Goal: Task Accomplishment & Management: Manage account settings

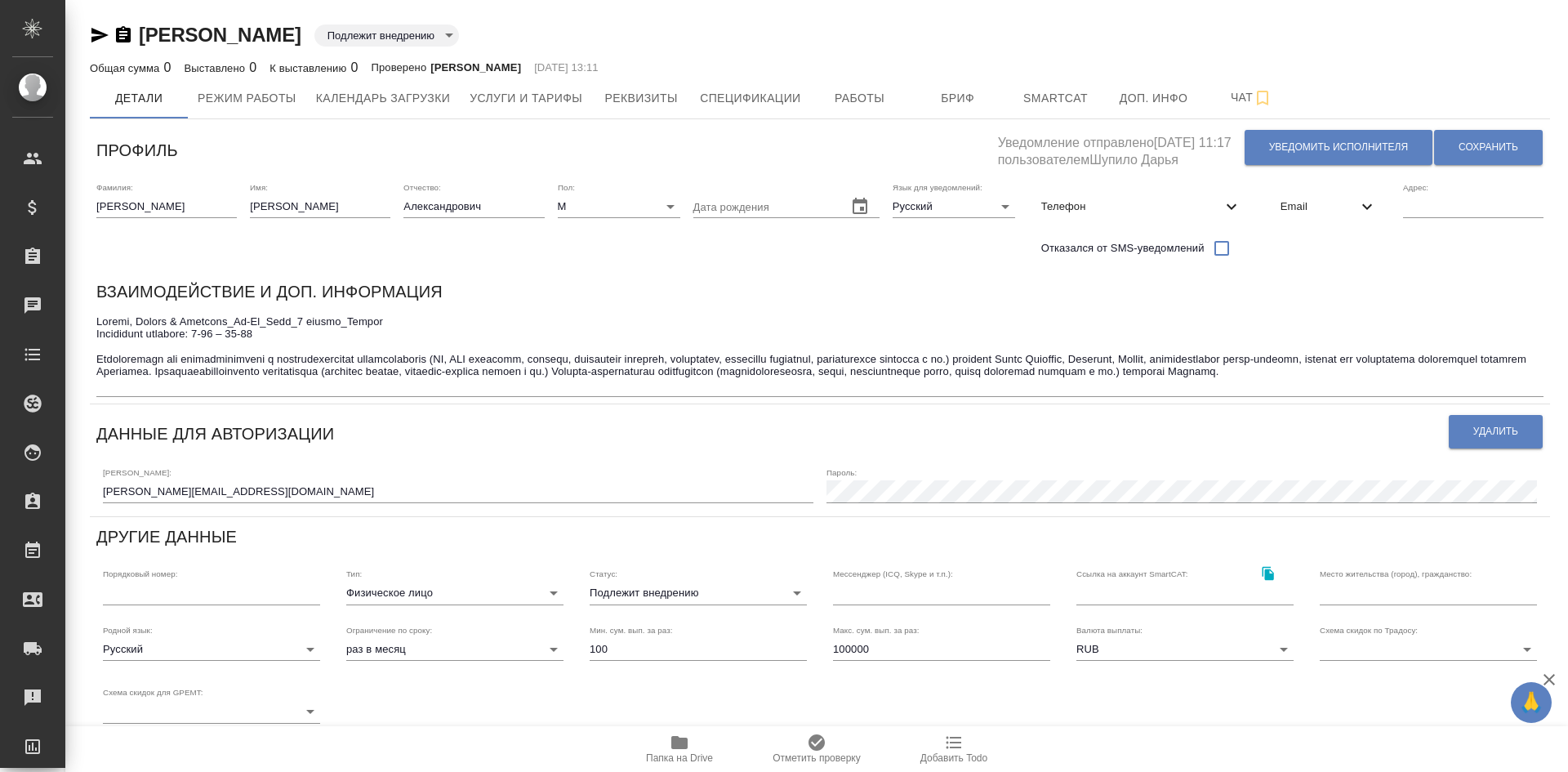
type input "Ефремова Мария"
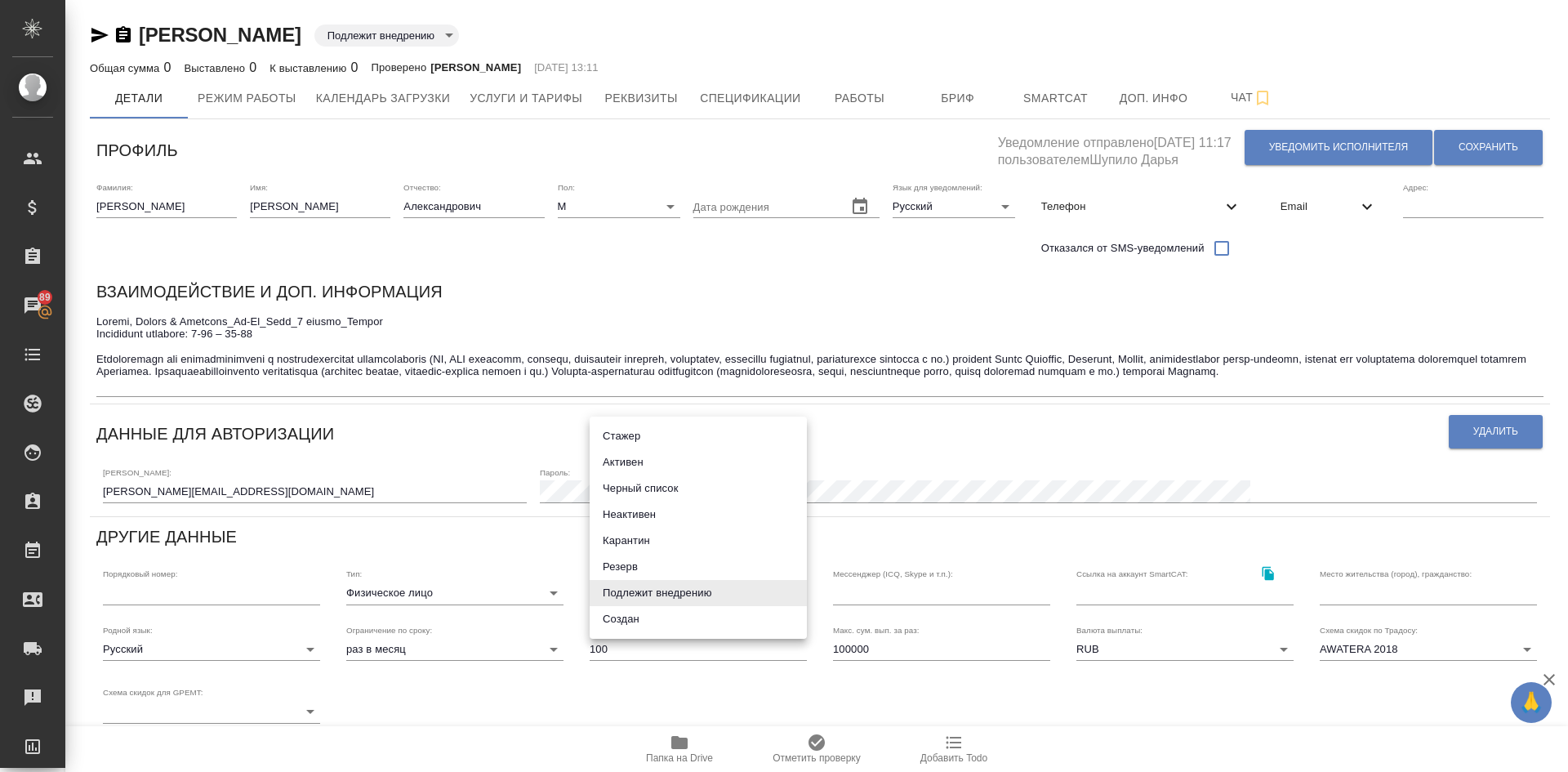
click at [617, 582] on body "🙏 .cls-1 fill:#fff; AWATERA Demidova Tatyana Клиенты Спецификации Заказы 89 Чат…" at bounding box center [784, 386] width 1568 height 772
click at [630, 514] on li "Неактивен" at bounding box center [697, 515] width 217 height 26
type input "inactive"
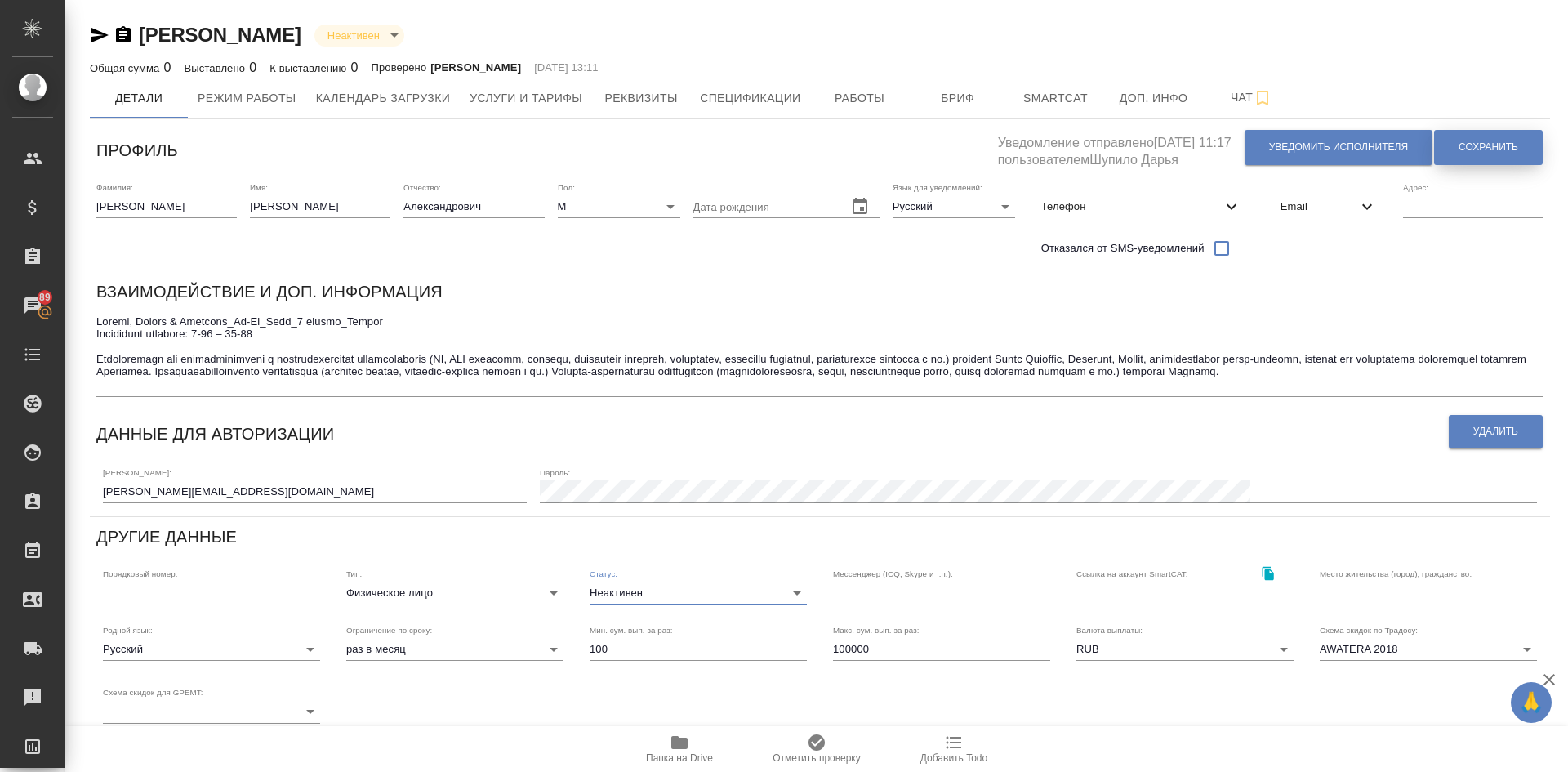
click at [1484, 141] on span "Сохранить" at bounding box center [1488, 148] width 59 height 14
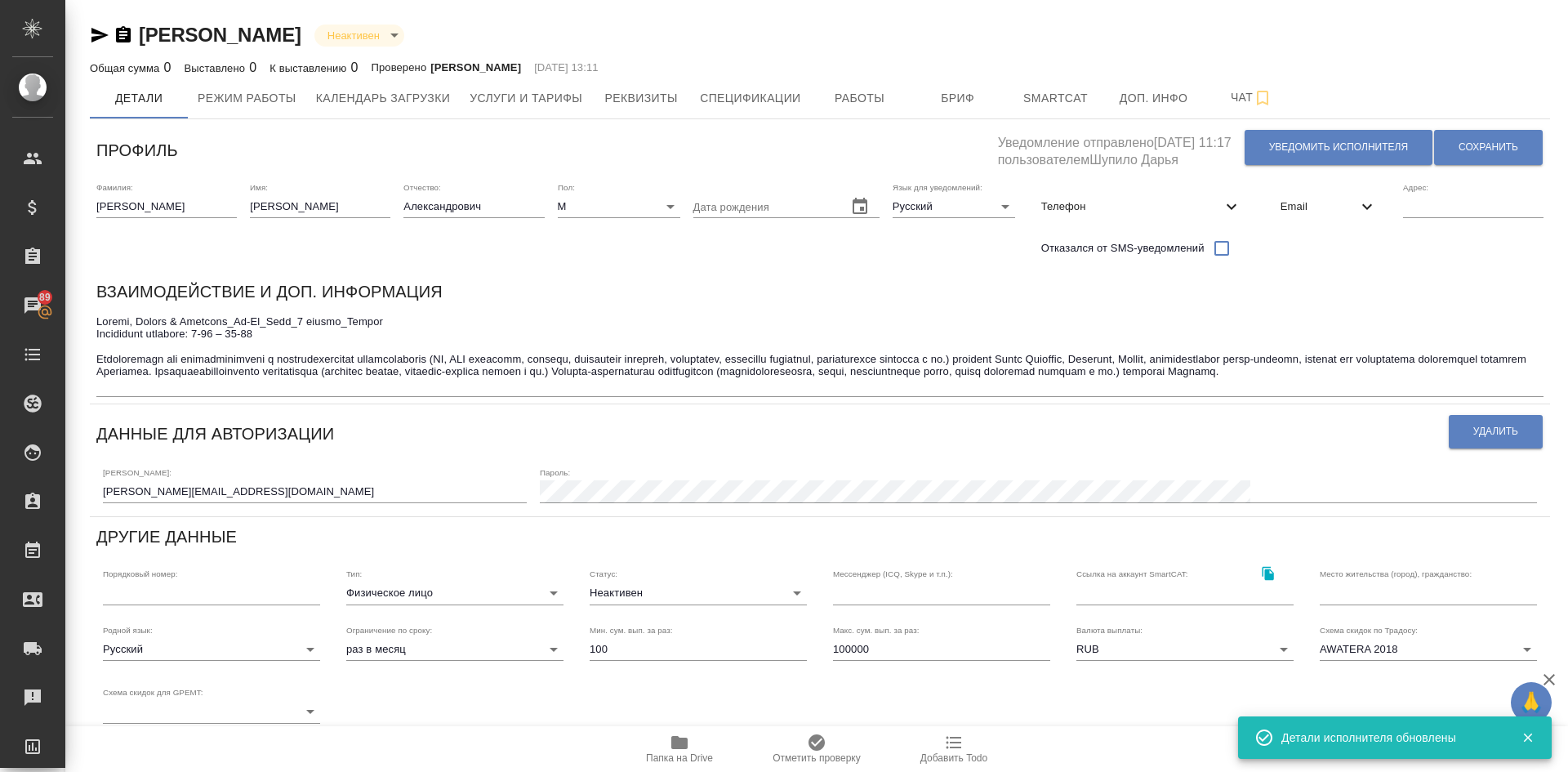
click at [180, 391] on div "x" at bounding box center [819, 353] width 1447 height 87
click at [179, 376] on textarea at bounding box center [819, 353] width 1447 height 76
click at [177, 386] on textarea at bounding box center [819, 353] width 1447 height 76
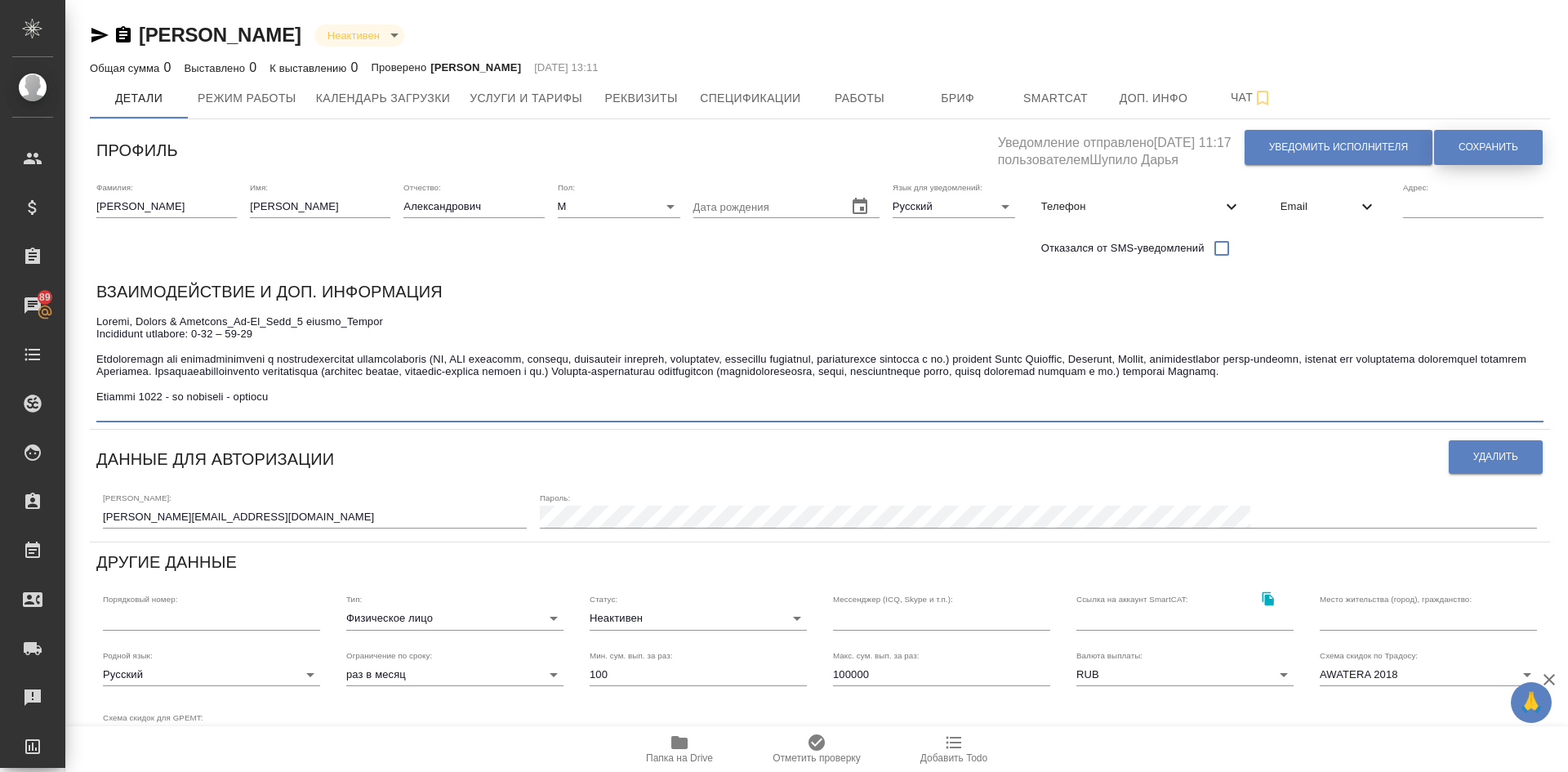
type textarea "Mining, Metals & Minerals_En-Ru_Test_8 баллов_Крышня Оперативно отвечает: 9-00 …"
click at [1452, 143] on button "Сохранить" at bounding box center [1488, 148] width 108 height 35
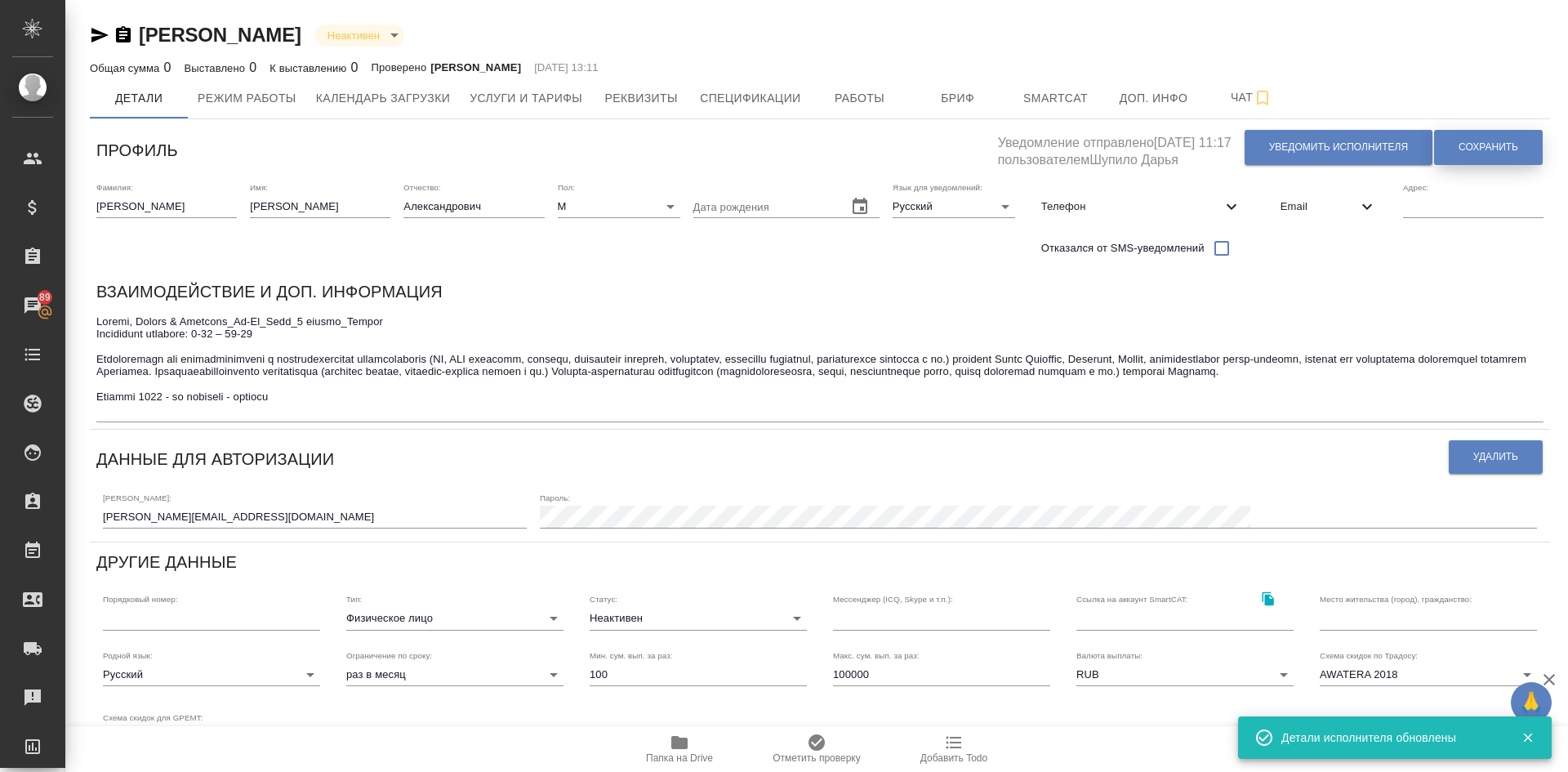
click at [1471, 148] on span "Сохранить" at bounding box center [1488, 148] width 59 height 14
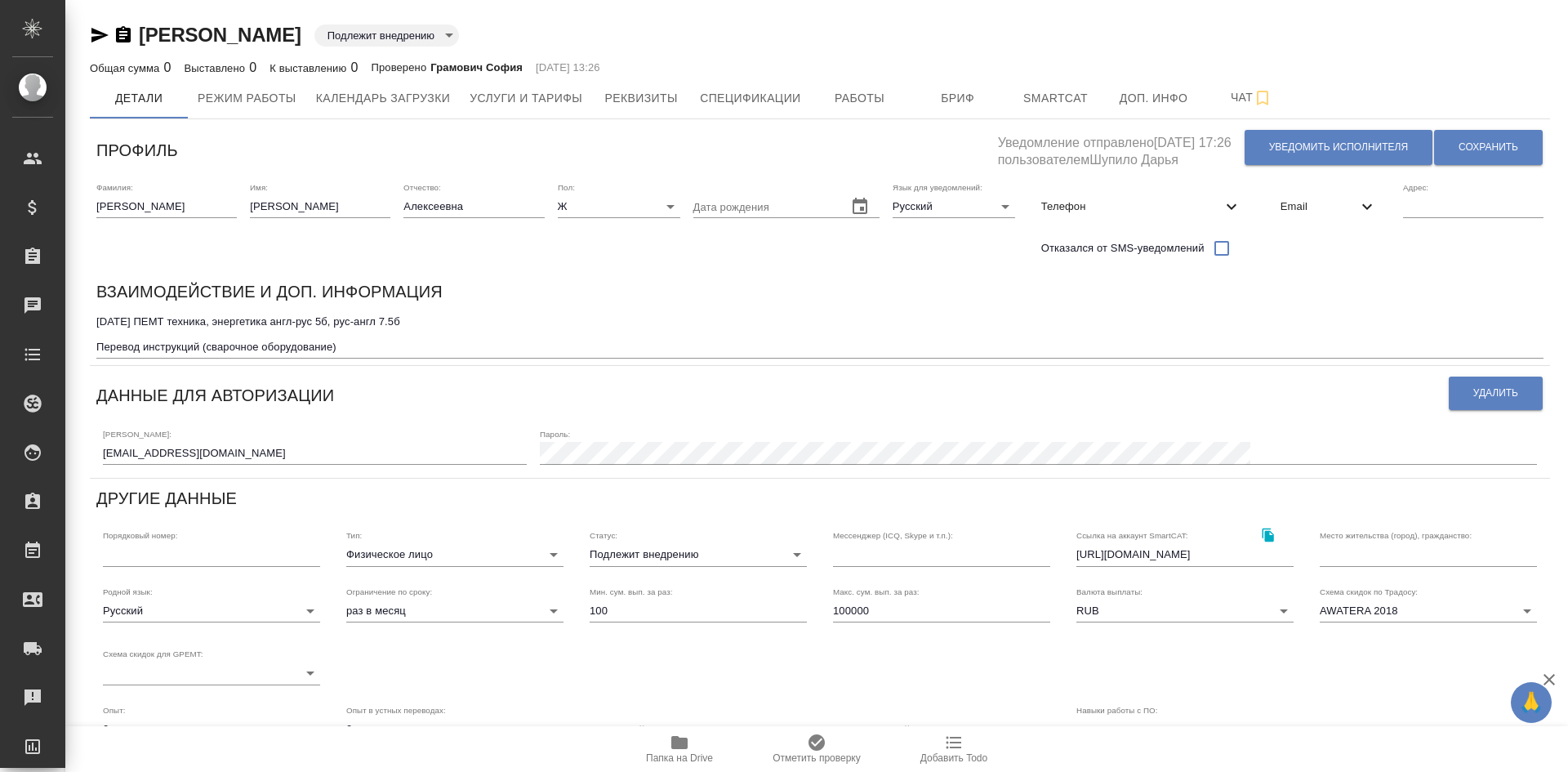
click at [611, 555] on body "🙏 .cls-1 fill:#fff; AWATERA [PERSON_NAME] Спецификации Заказы Чаты Todo Проекты…" at bounding box center [784, 386] width 1568 height 772
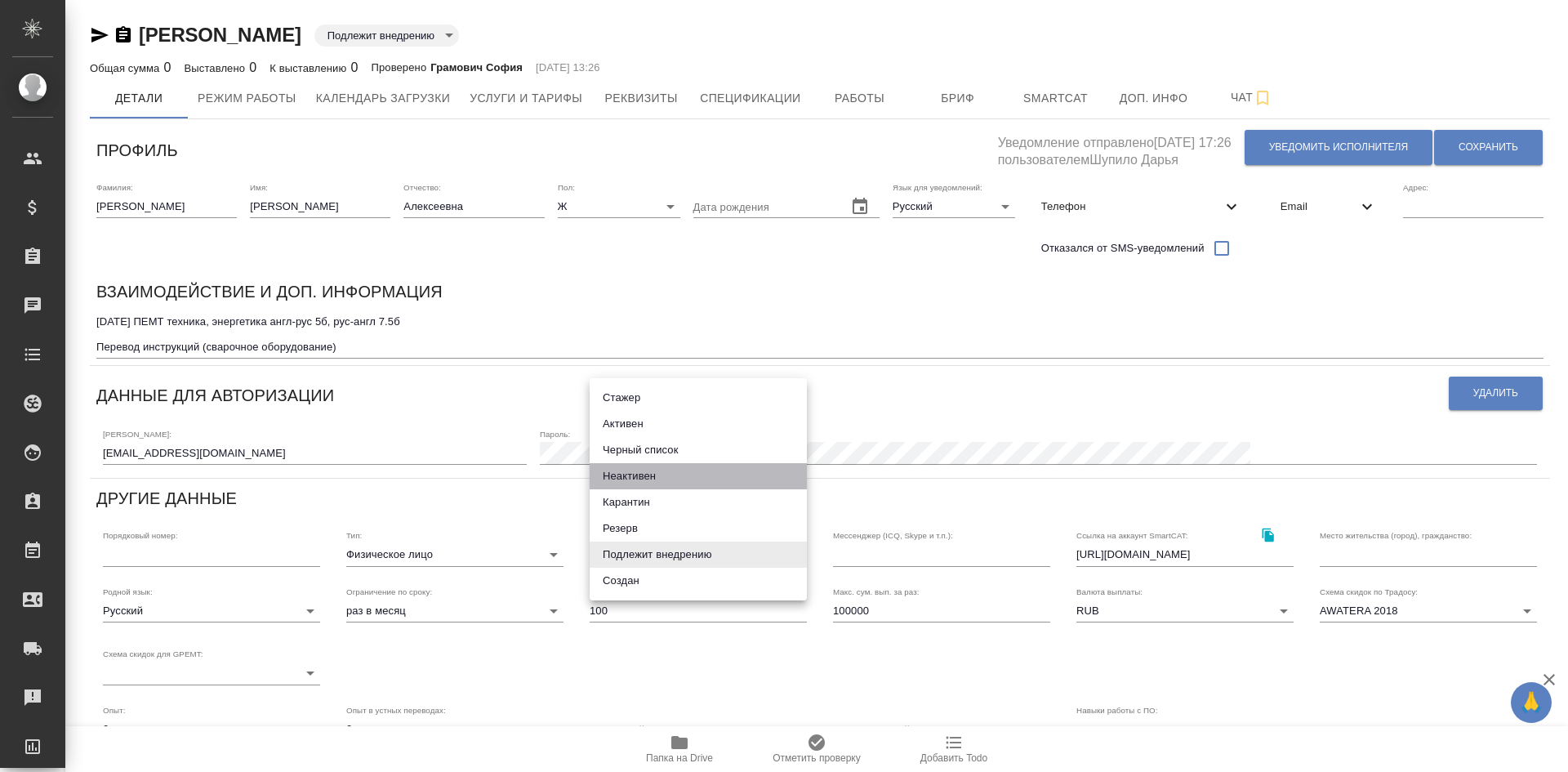
click at [621, 476] on li "Неактивен" at bounding box center [697, 476] width 217 height 26
type input "inactive"
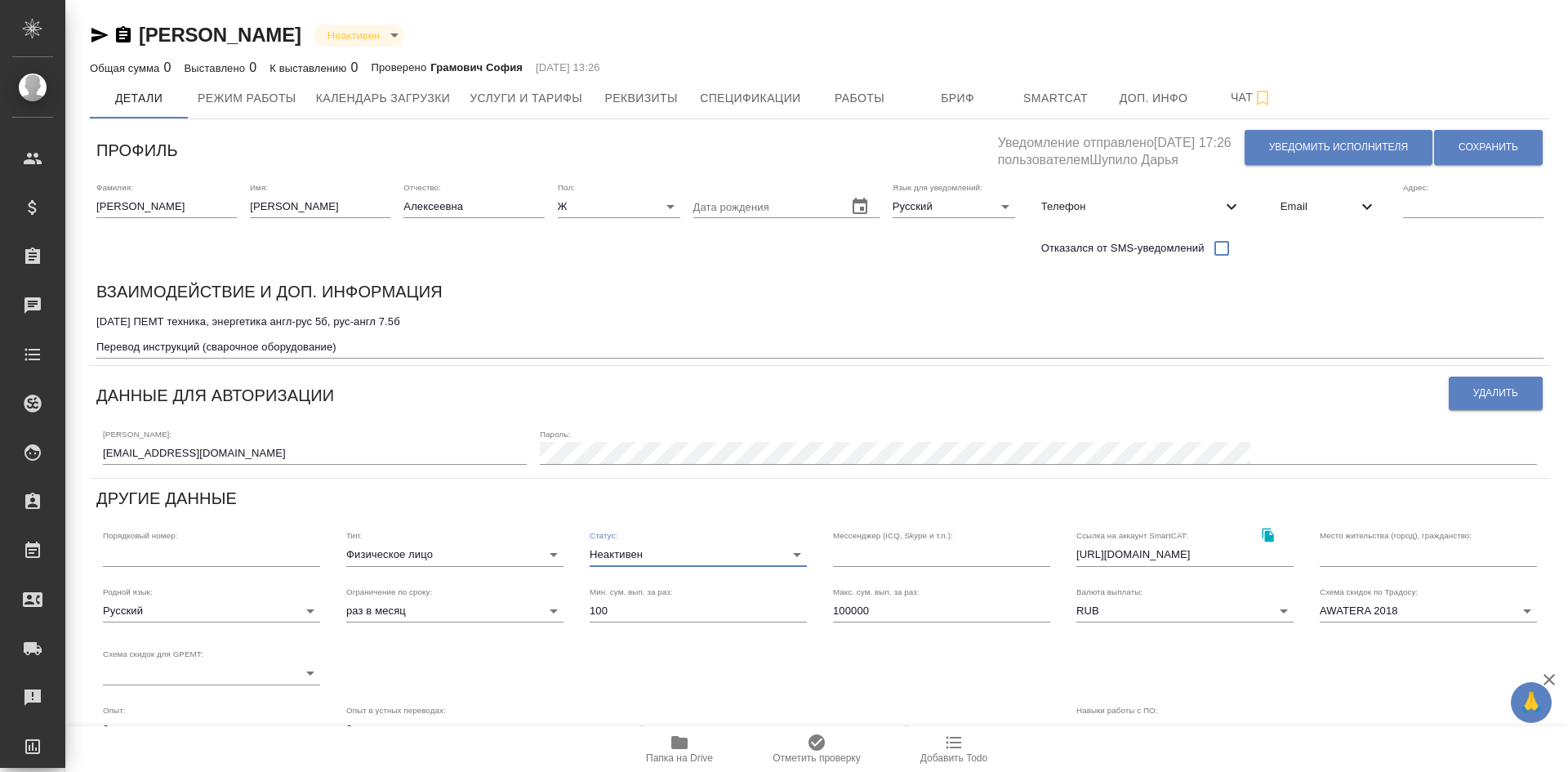
click at [364, 341] on textarea "17.03.2022 ПЕМТ техника, энергетика англ-рус 5б, рус-англ 7.5б Перевод инструкц…" at bounding box center [819, 334] width 1447 height 38
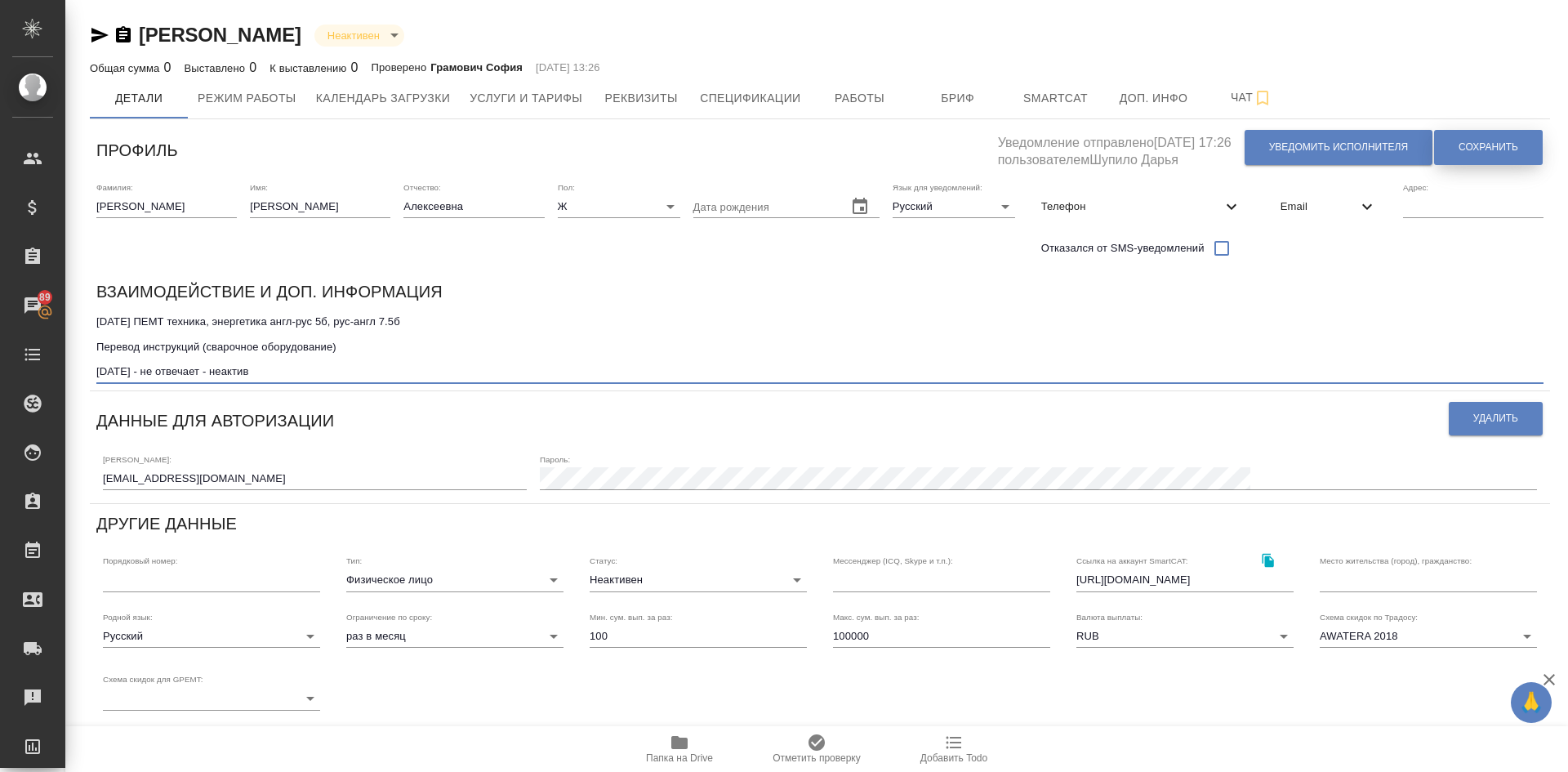
type textarea "17.03.2022 ПЕМТ техника, энергетика англ-рус 5б, рус-англ 7.5б Перевод инструкц…"
click at [1463, 143] on span "Сохранить" at bounding box center [1488, 148] width 59 height 14
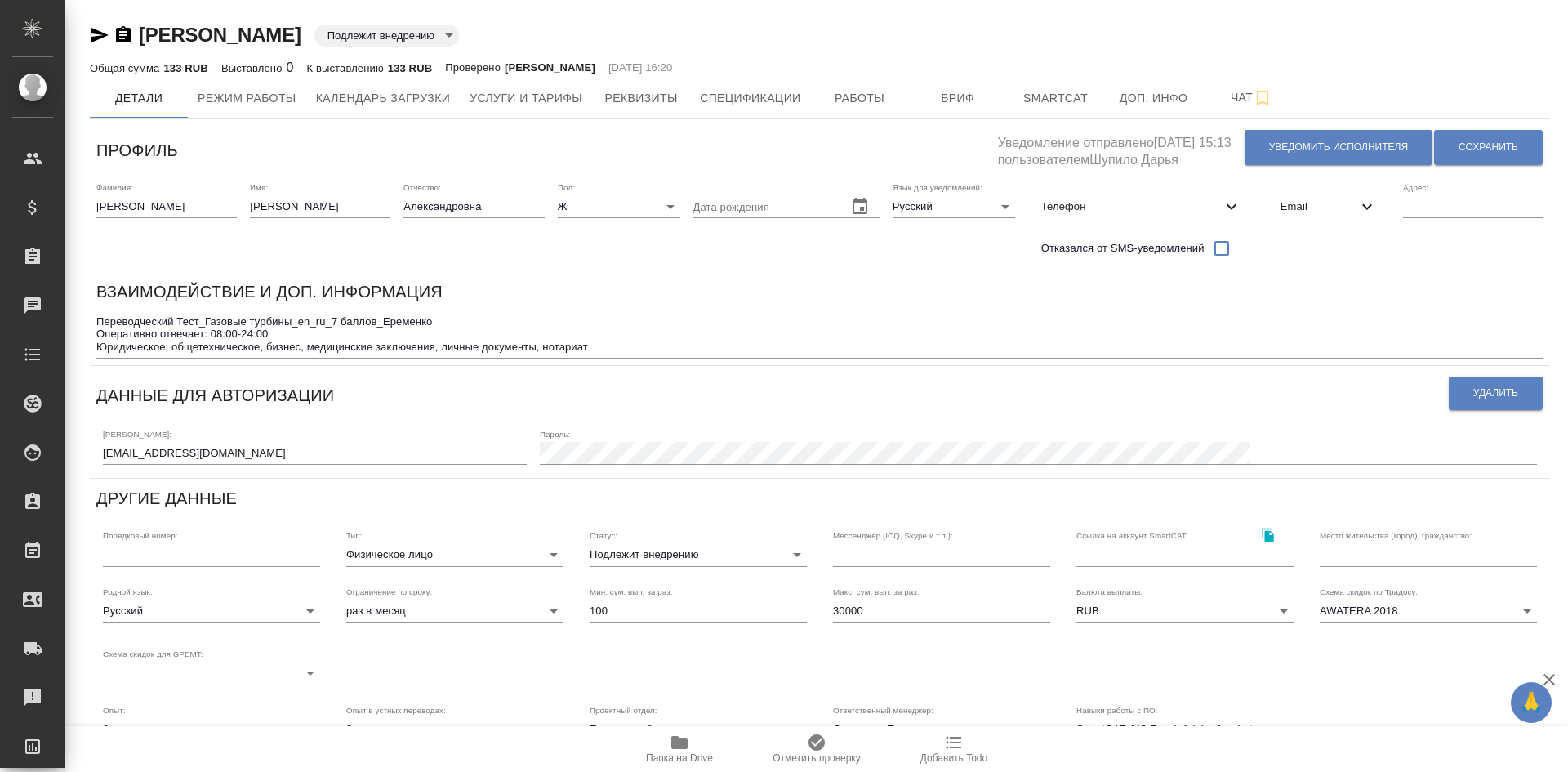
click at [614, 553] on body "🙏 .cls-1 fill:#fff; AWATERA [PERSON_NAME] Спецификации Заказы Чаты Todo Проекты…" at bounding box center [784, 386] width 1568 height 772
click at [621, 475] on li "Неактивен" at bounding box center [697, 476] width 217 height 26
type input "inactive"
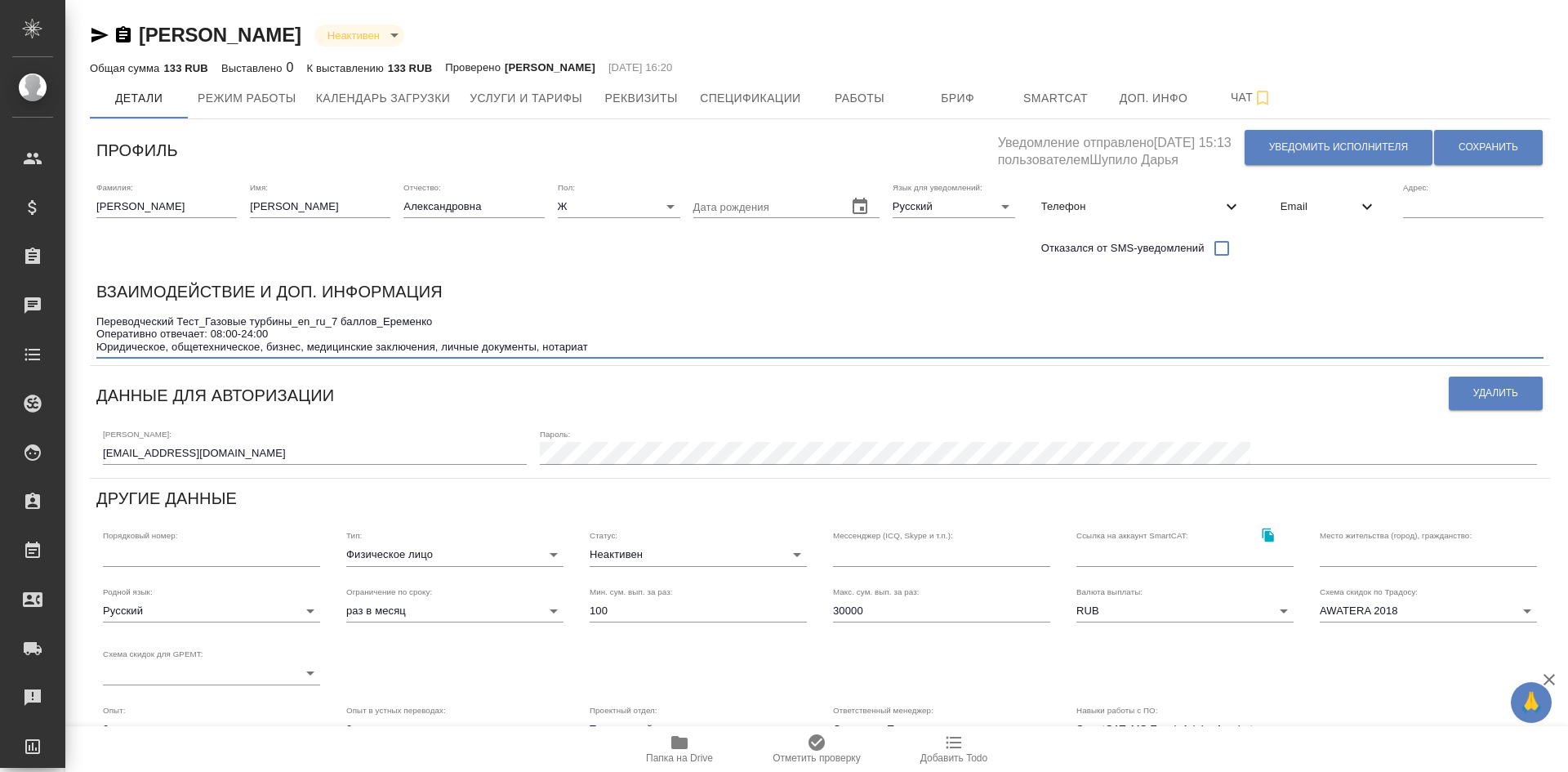
click at [623, 344] on textarea "Переводческий Тест_Газовые турбины_en_ru_7 баллов_Еременко Оперативно отвечает:…" at bounding box center [819, 334] width 1447 height 38
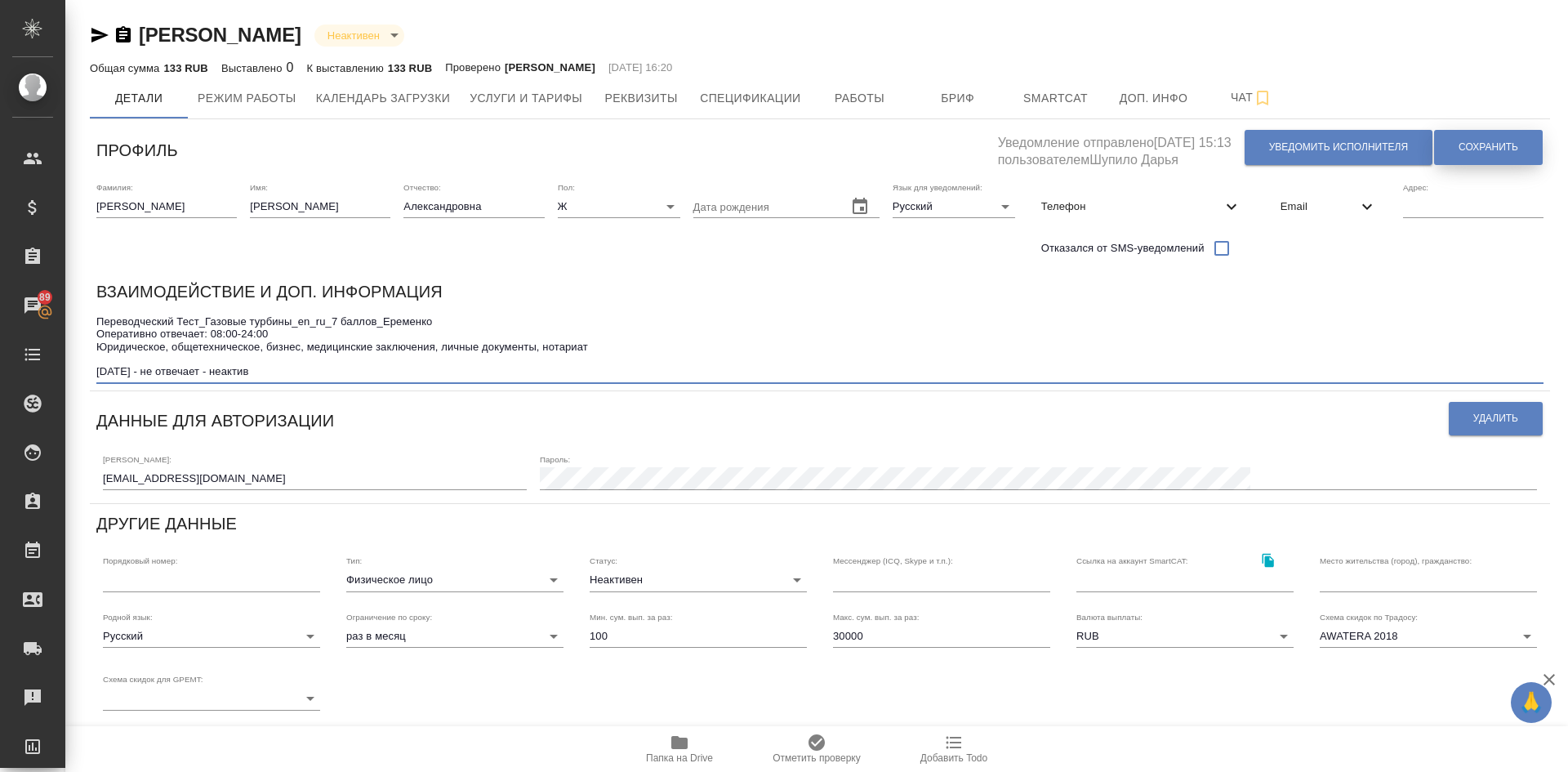
type textarea "Переводческий Тест_Газовые турбины_en_ru_7 баллов_Еременко Оперативно отвечает:…"
click at [1485, 146] on span "Сохранить" at bounding box center [1488, 148] width 59 height 14
